Goal: Information Seeking & Learning: Learn about a topic

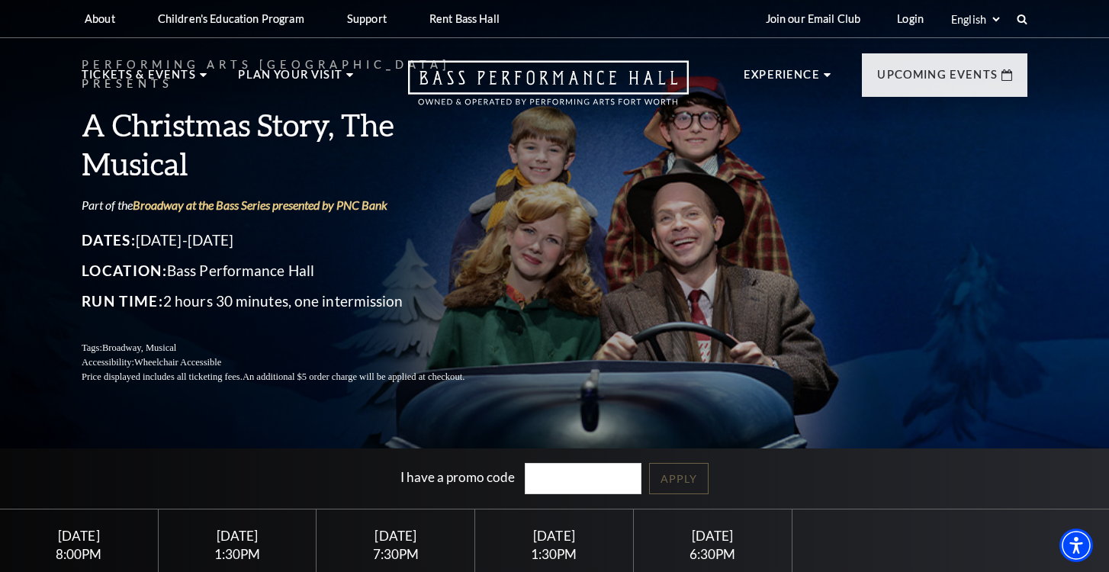
click at [579, 261] on div "Performing Arts Fort Worth Presents A Christmas Story, The Musical Part of the …" at bounding box center [554, 219] width 976 height 359
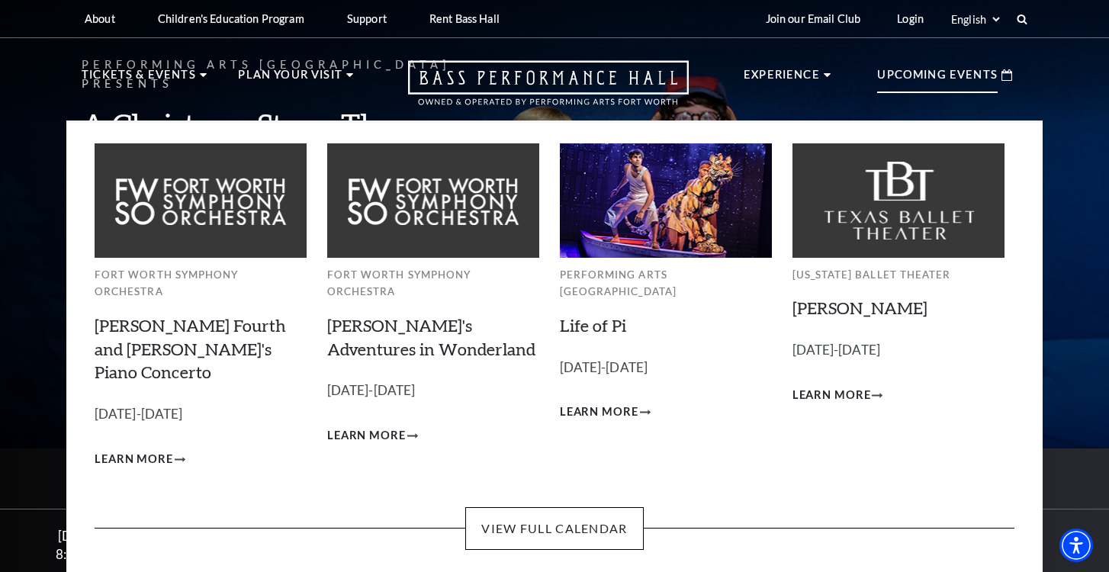
click at [925, 81] on p "Upcoming Events" at bounding box center [937, 79] width 120 height 27
click at [1007, 77] on icon at bounding box center [1006, 74] width 11 height 11
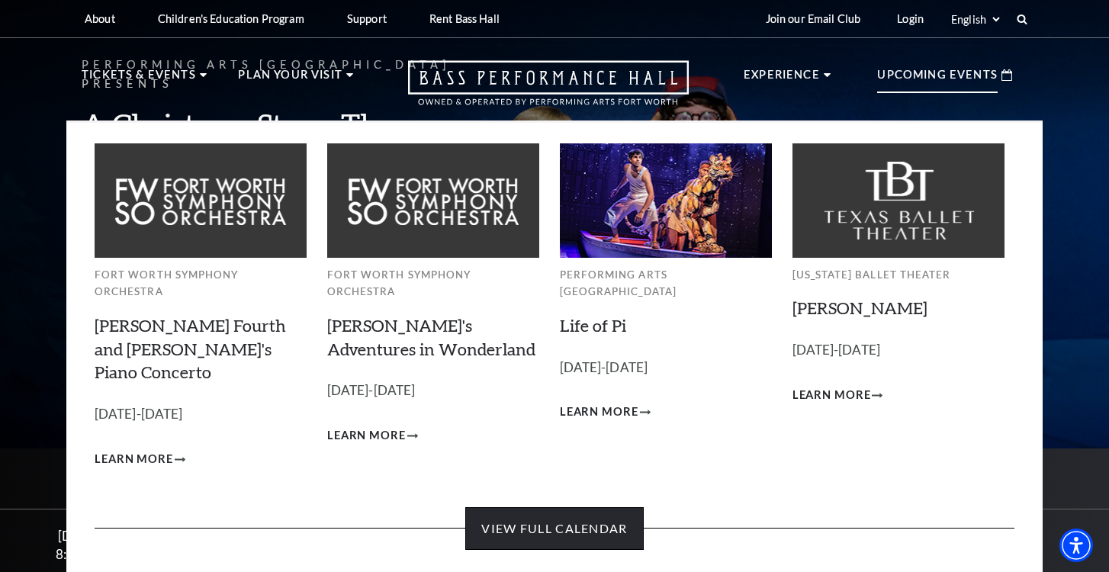
click at [532, 507] on link "View Full Calendar" at bounding box center [554, 528] width 178 height 43
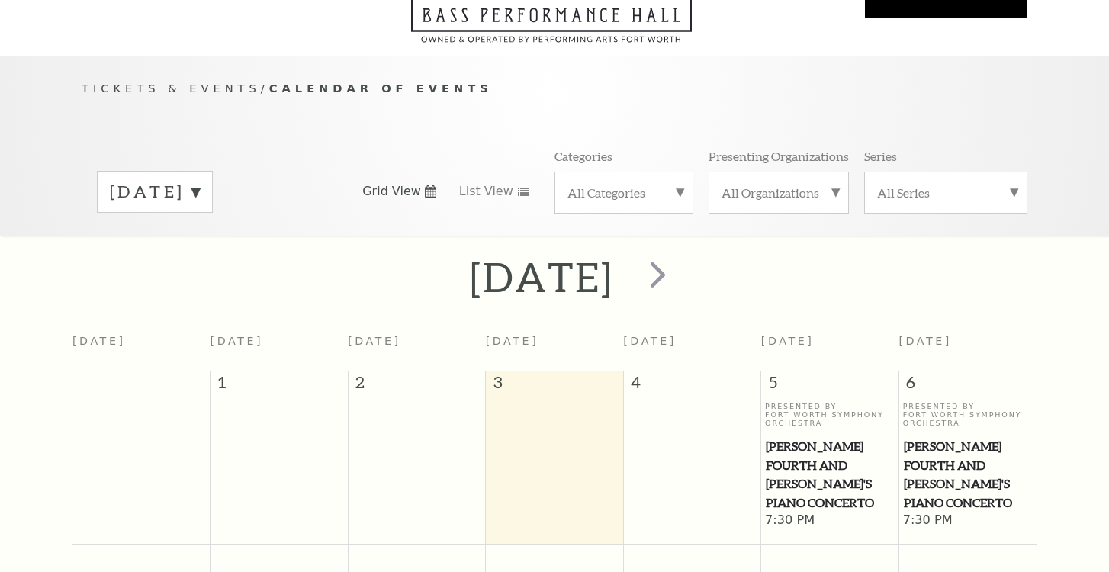
scroll to position [135, 0]
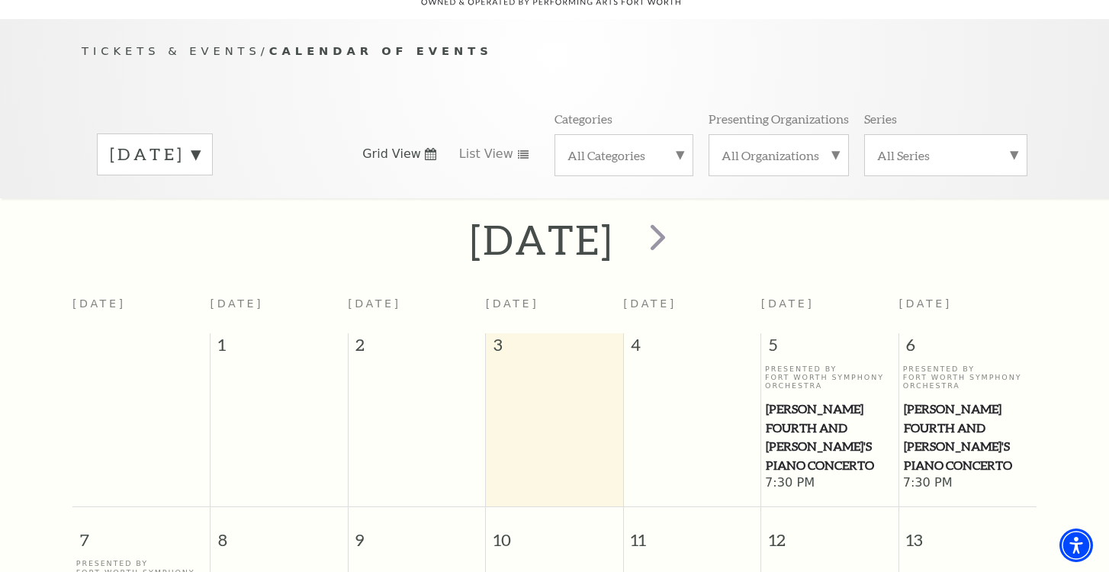
click at [1066, 220] on div "September 2025" at bounding box center [554, 240] width 1109 height 54
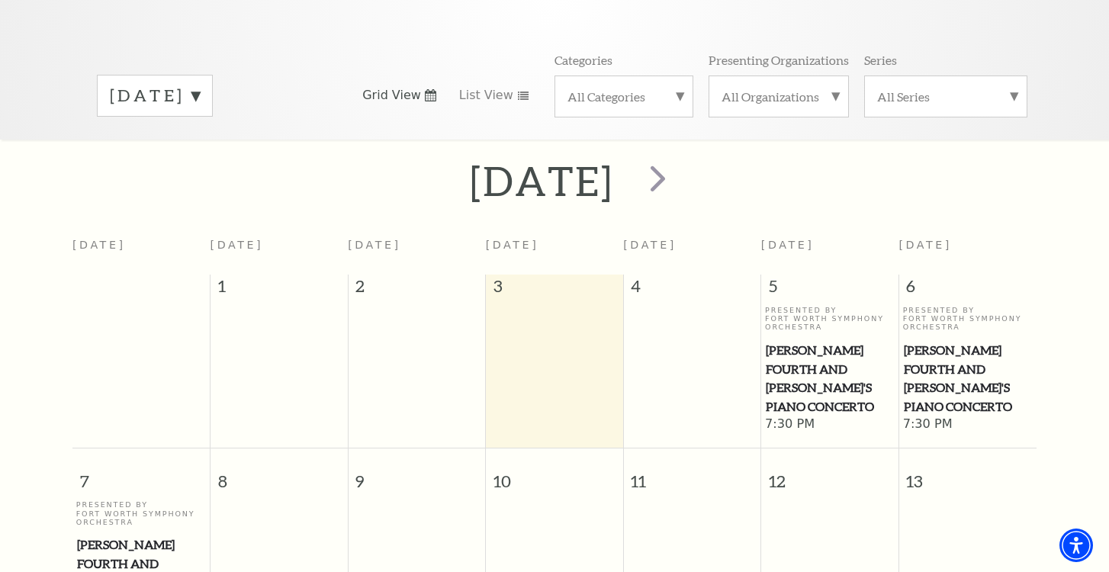
scroll to position [165, 0]
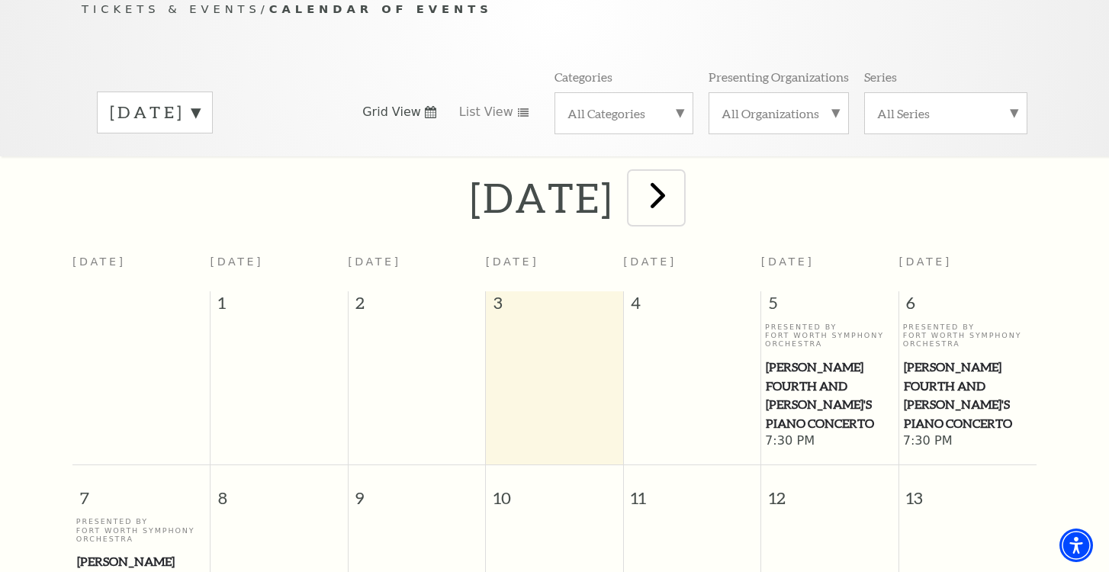
click at [679, 178] on span "next" at bounding box center [657, 194] width 43 height 43
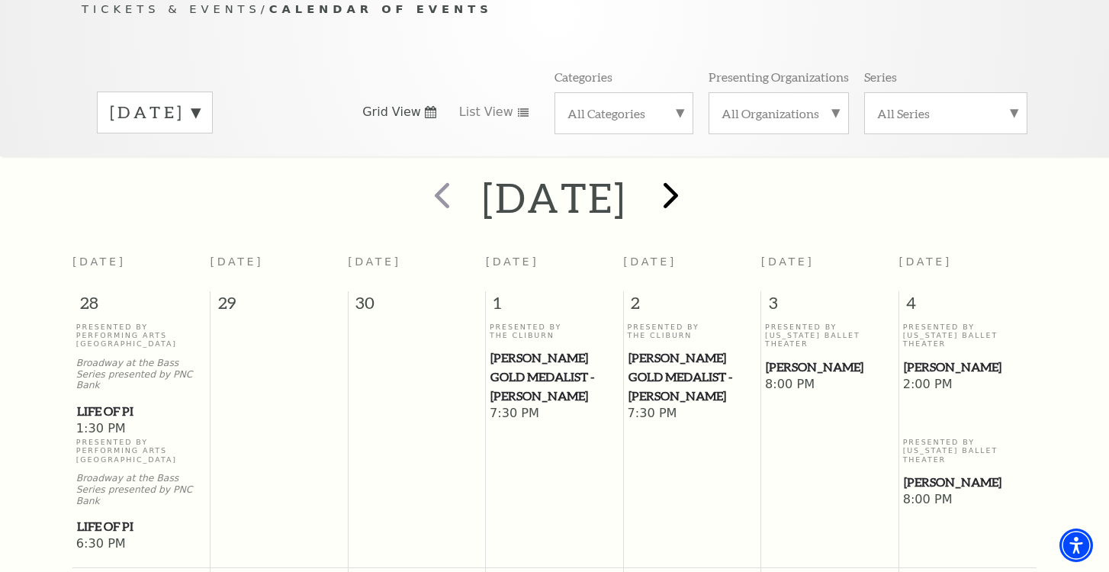
scroll to position [123, 0]
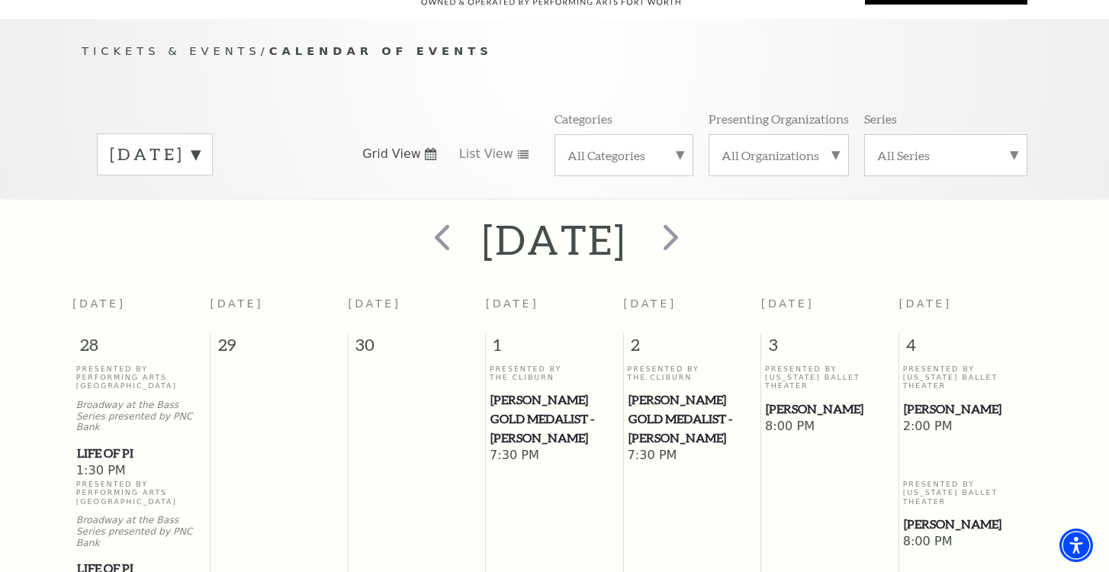
click at [890, 213] on div "October 2025" at bounding box center [554, 240] width 1109 height 54
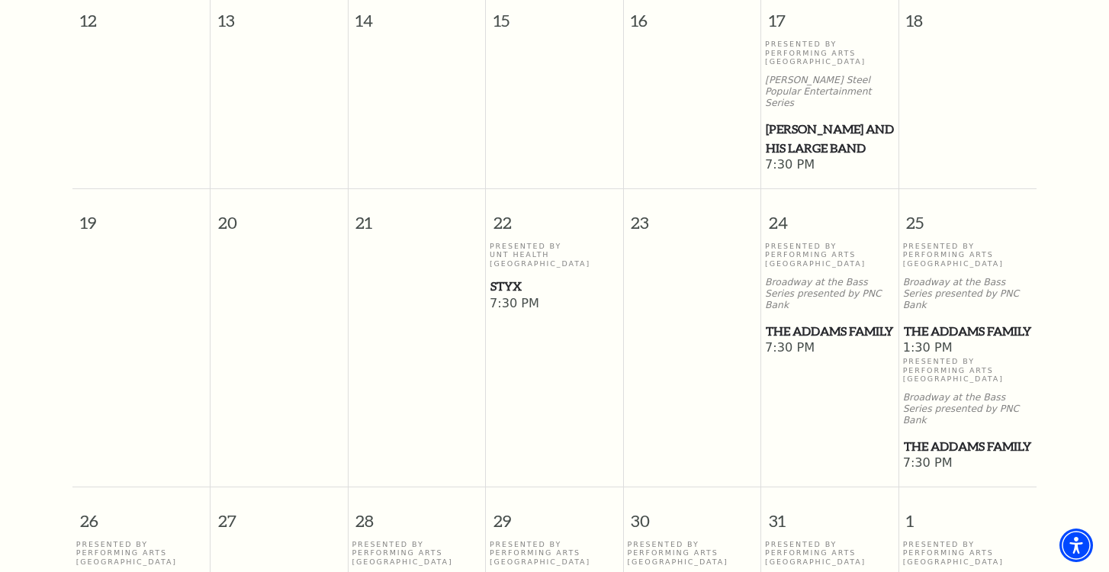
scroll to position [855, 0]
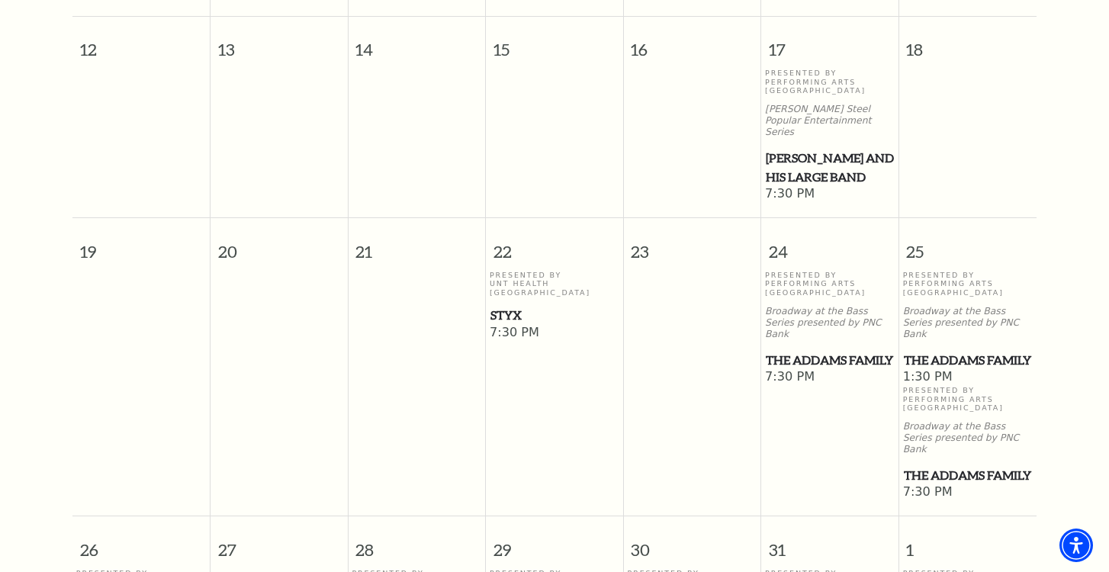
click at [1045, 356] on div "October 2025 Sunday Monday Tuesday Wednesday Thursday Friday Saturday 28 29 30 …" at bounding box center [554, 147] width 1109 height 1333
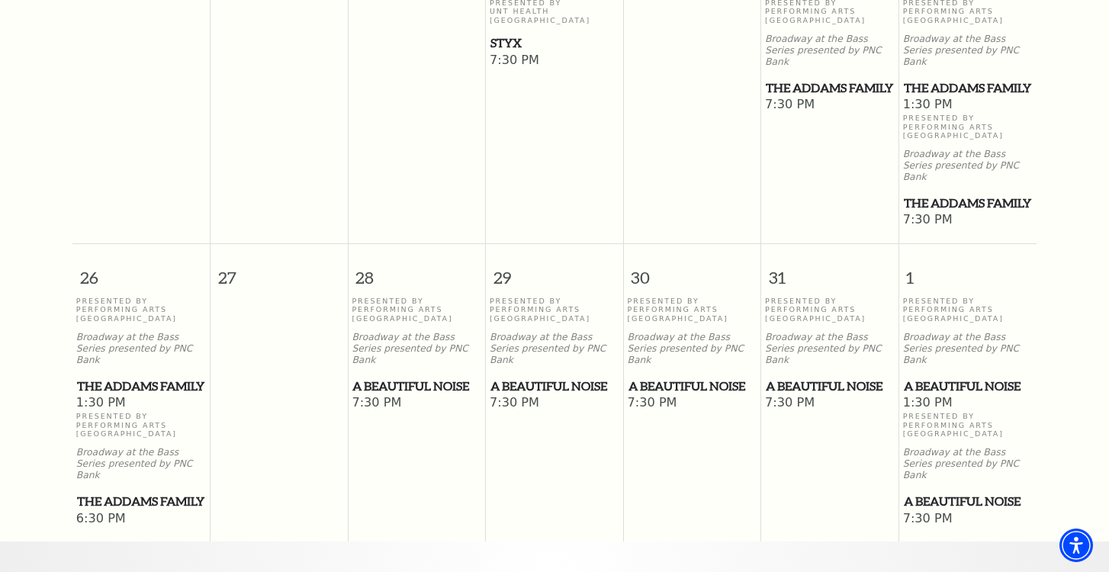
scroll to position [1129, 0]
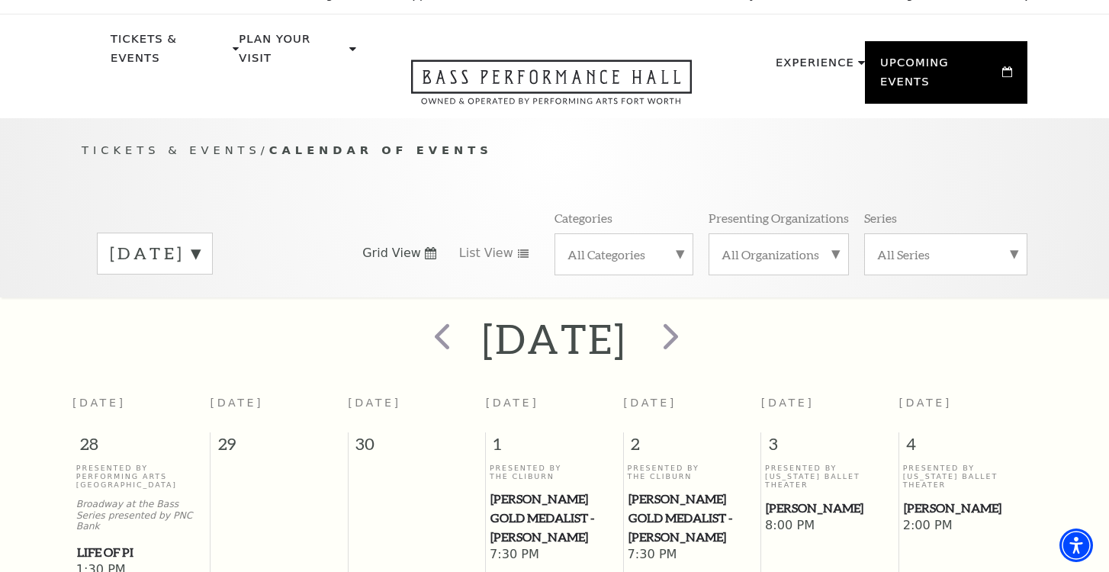
scroll to position [0, 0]
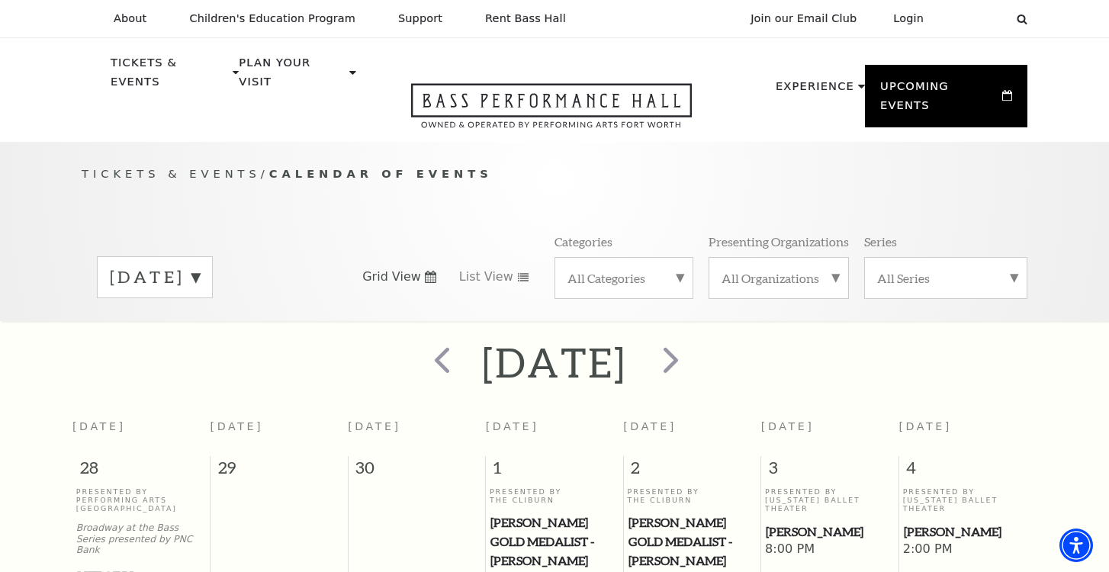
click at [683, 258] on div "All Categories" at bounding box center [623, 278] width 139 height 42
click at [585, 315] on label "Ballet" at bounding box center [623, 327] width 113 height 25
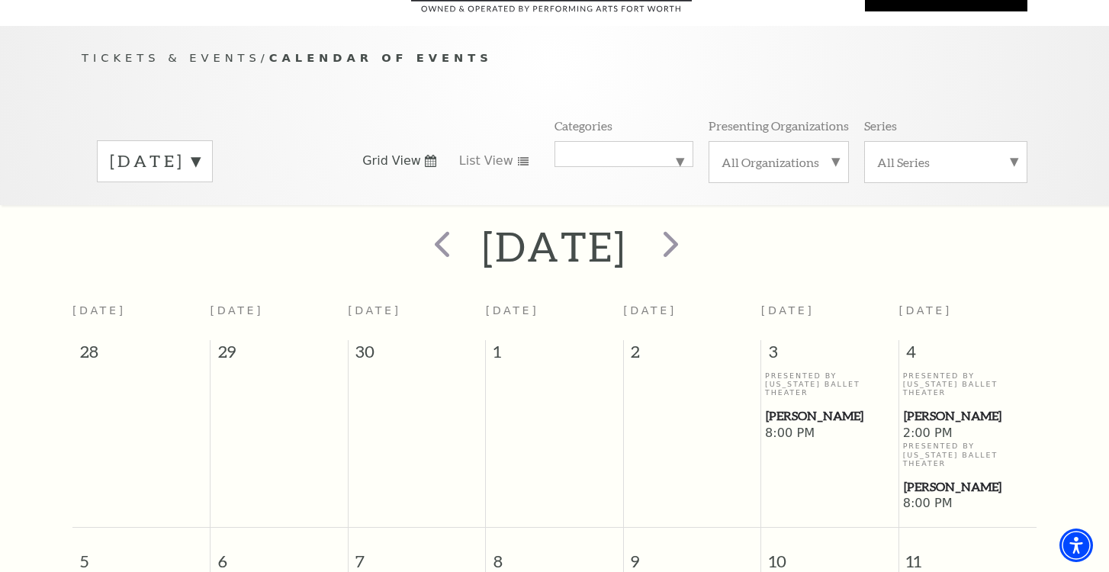
scroll to position [123, 0]
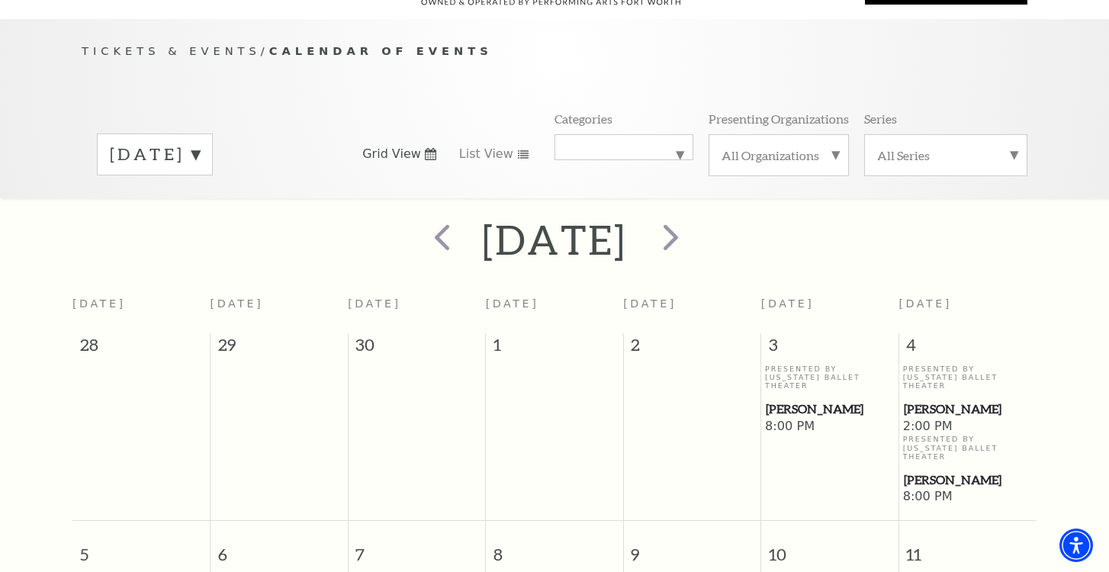
click at [1070, 304] on div "October 2025 Sunday Monday Tuesday Wednesday Thursday Friday Saturday 28 29 30 …" at bounding box center [554, 537] width 1109 height 649
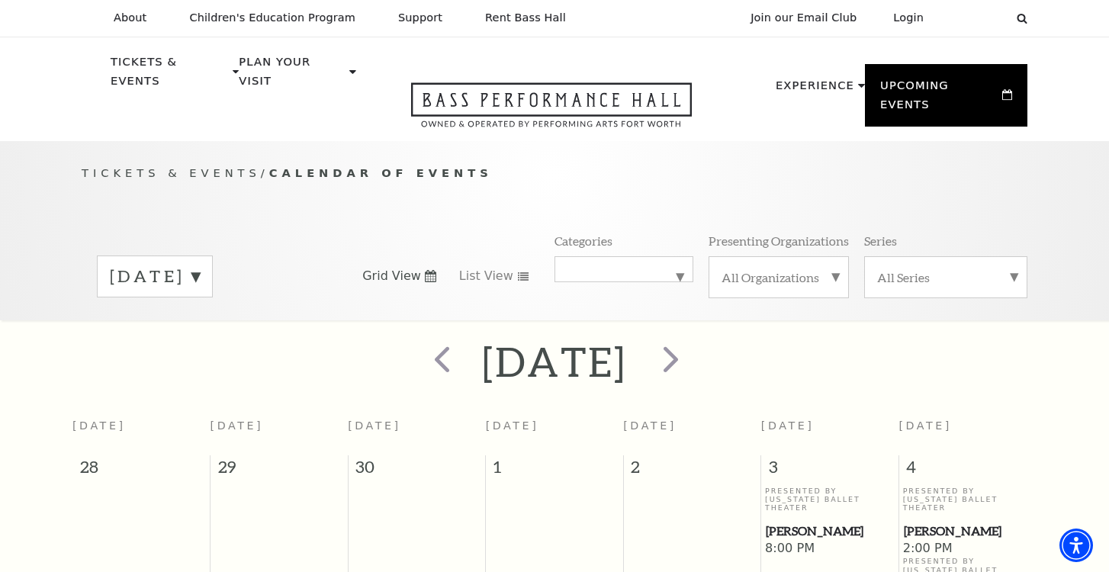
scroll to position [0, 0]
click at [679, 270] on label "Ballet" at bounding box center [623, 270] width 113 height 0
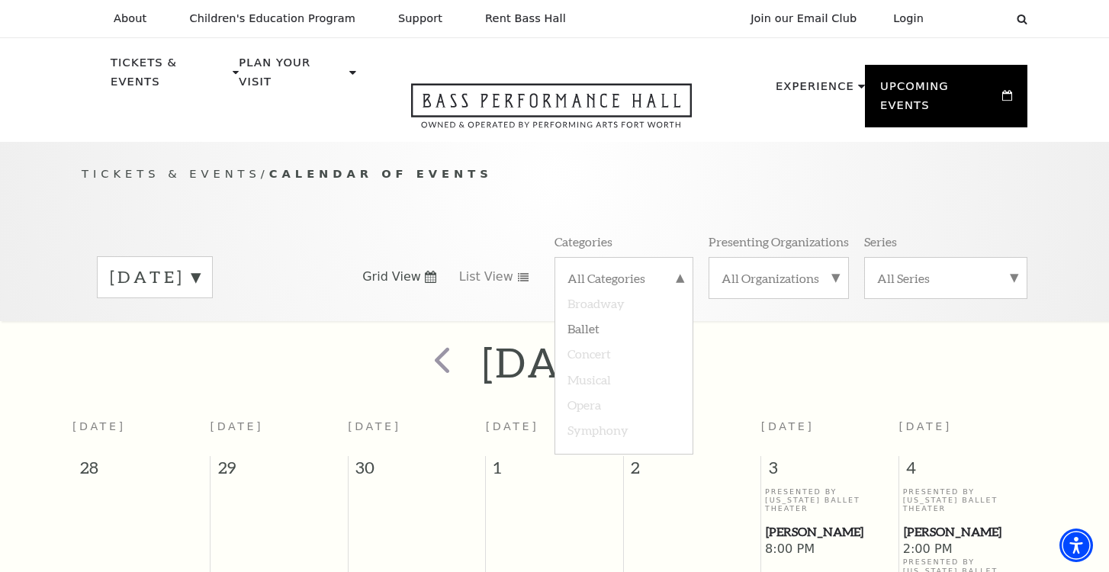
click at [588, 416] on label "Symphony" at bounding box center [623, 428] width 113 height 25
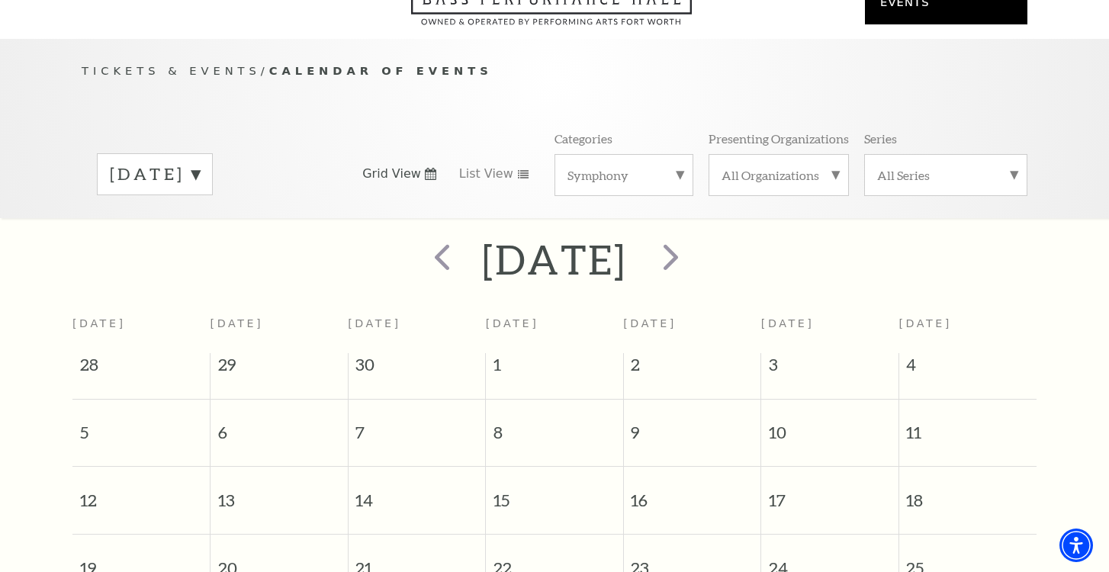
scroll to position [123, 0]
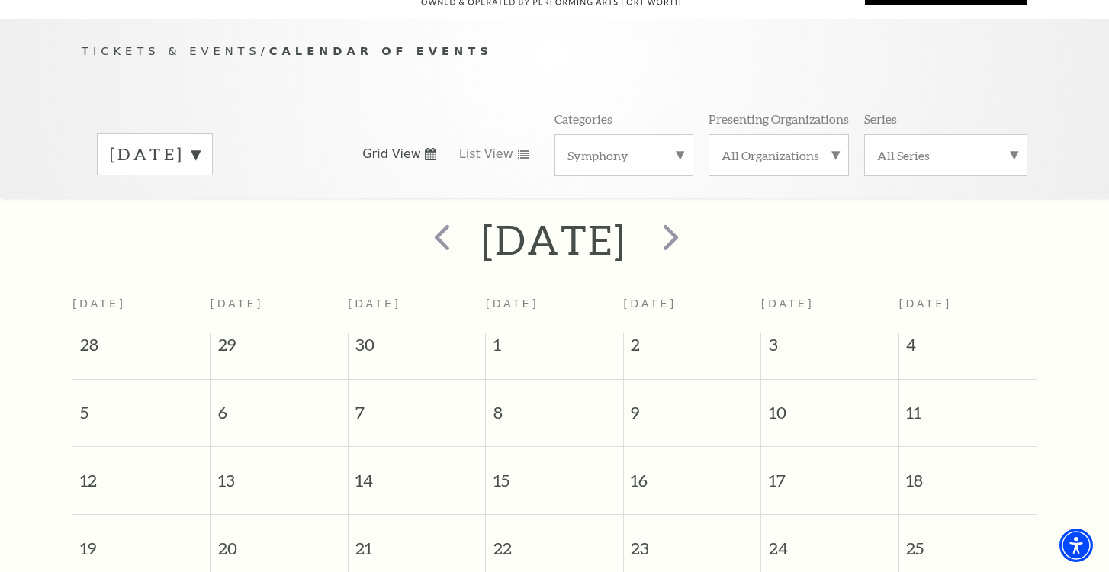
click at [922, 72] on div "Tickets & Events / Calendar of Events October 2025 Grid View List View Categori…" at bounding box center [554, 120] width 976 height 156
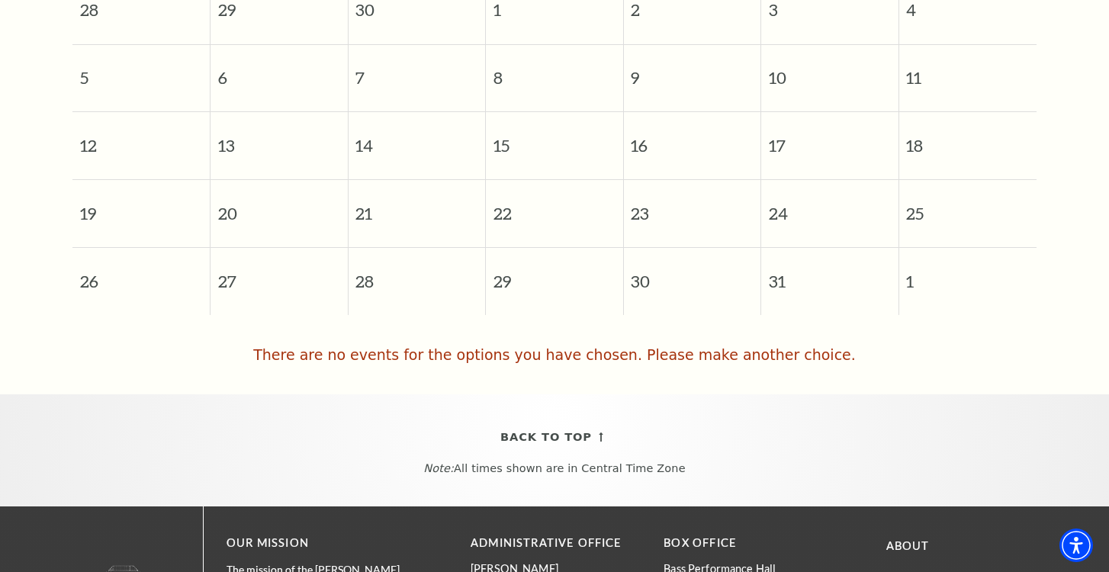
scroll to position [458, 0]
